Goal: Obtain resource: Download file/media

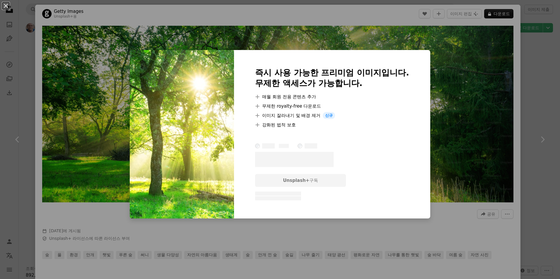
scroll to position [791, 0]
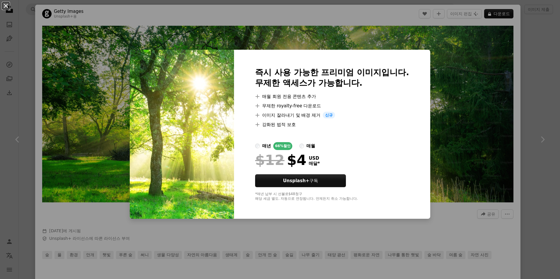
click at [7, 5] on button "An X shape" at bounding box center [5, 5] width 7 height 7
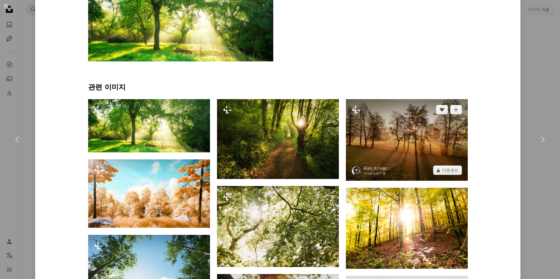
scroll to position [322, 0]
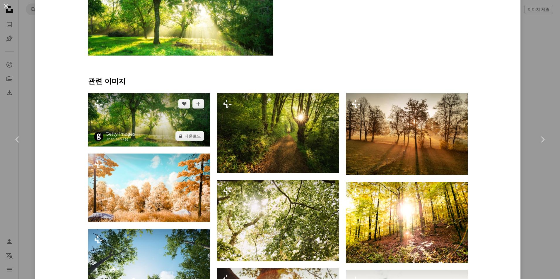
click at [170, 122] on img at bounding box center [149, 119] width 122 height 53
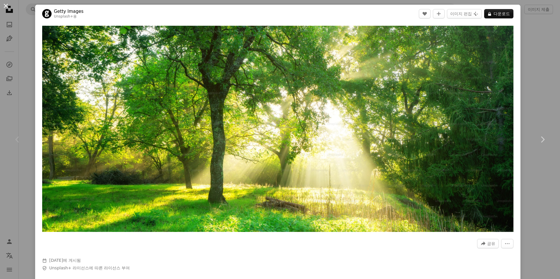
click at [6, 7] on button "An X shape" at bounding box center [5, 5] width 7 height 7
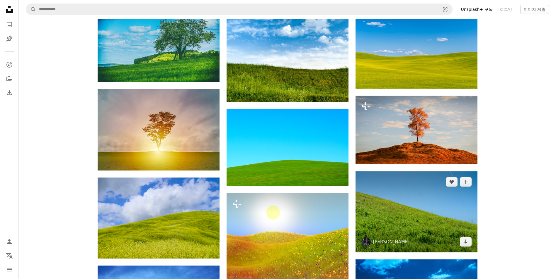
scroll to position [1641, 0]
